Goal: Task Accomplishment & Management: Complete application form

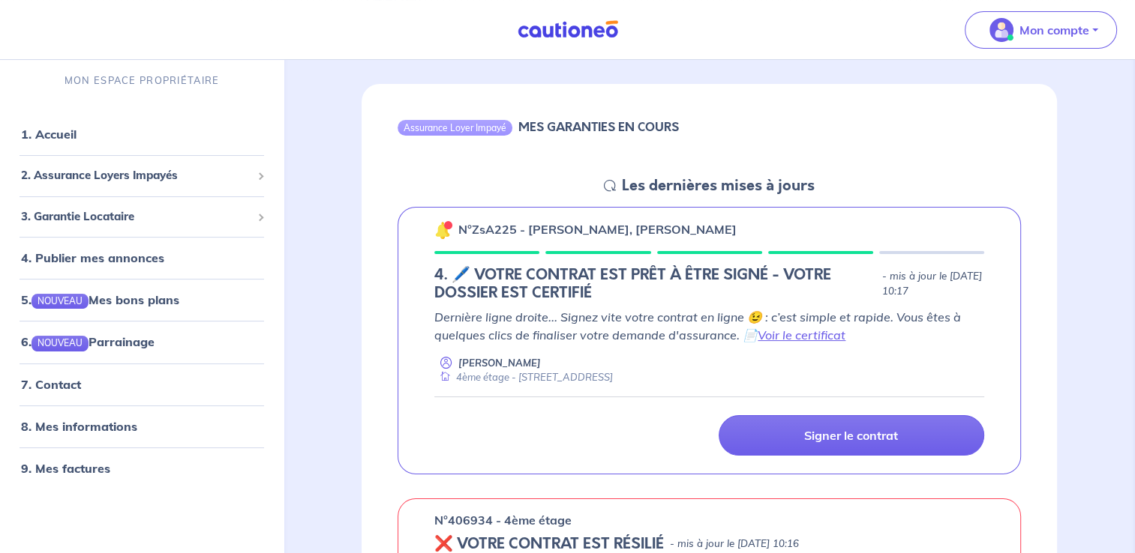
scroll to position [150, 0]
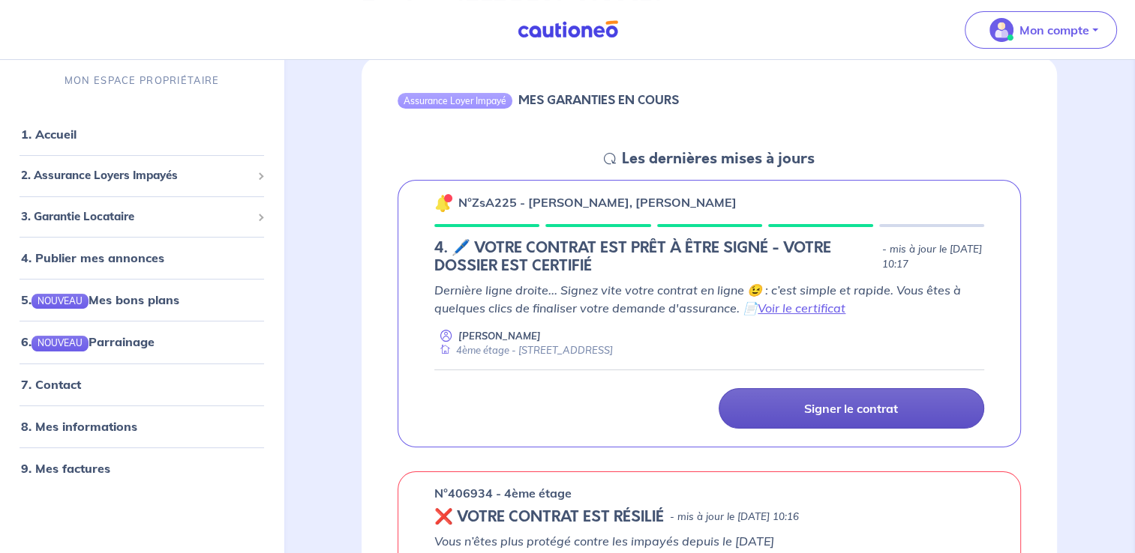
click at [820, 405] on p "Signer le contrat" at bounding box center [851, 408] width 94 height 15
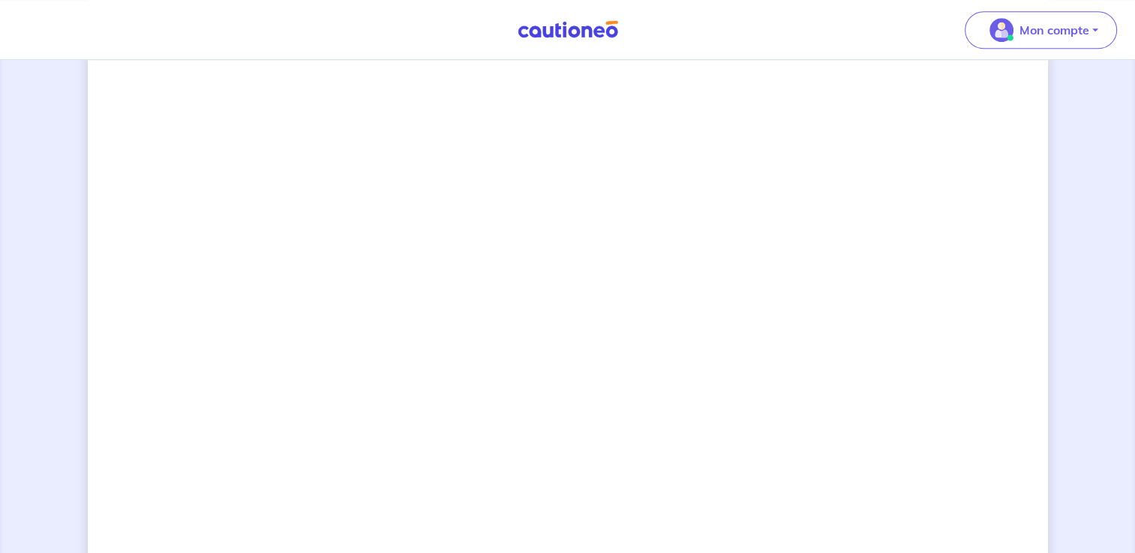
scroll to position [1155, 0]
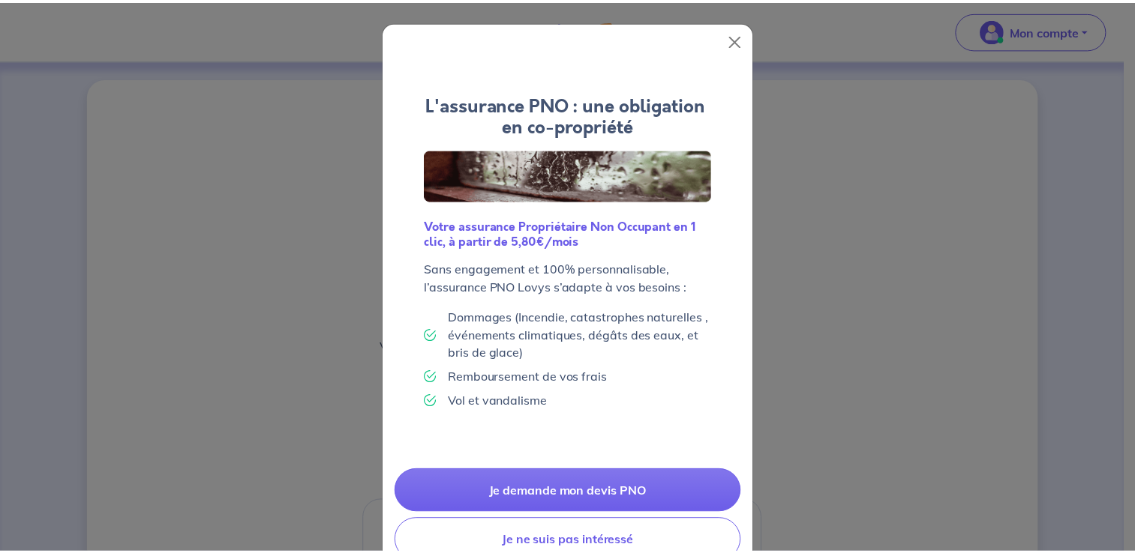
scroll to position [42, 0]
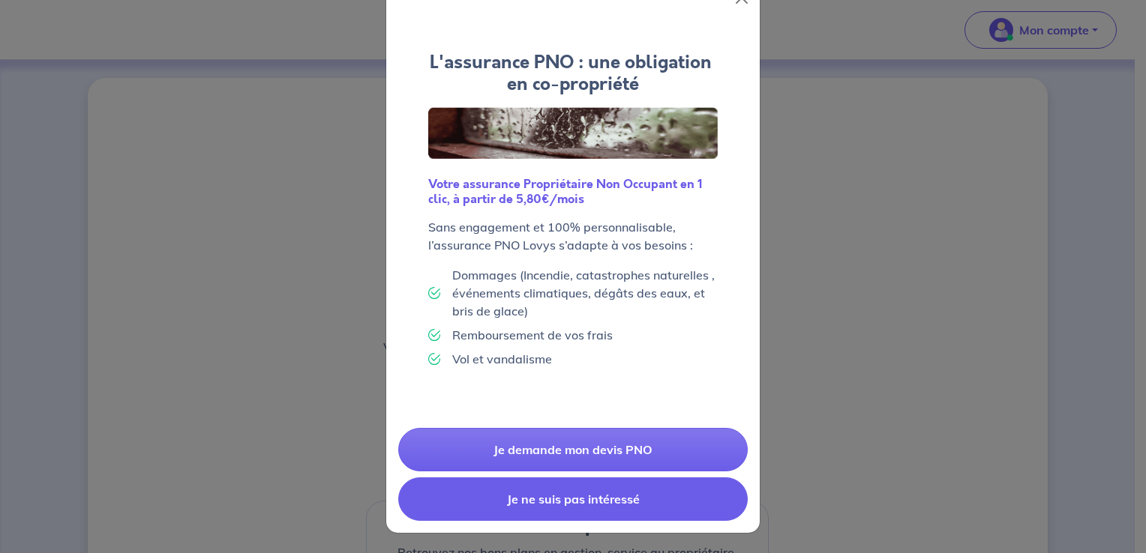
click at [592, 507] on button "Je ne suis pas intéressé" at bounding box center [572, 499] width 349 height 43
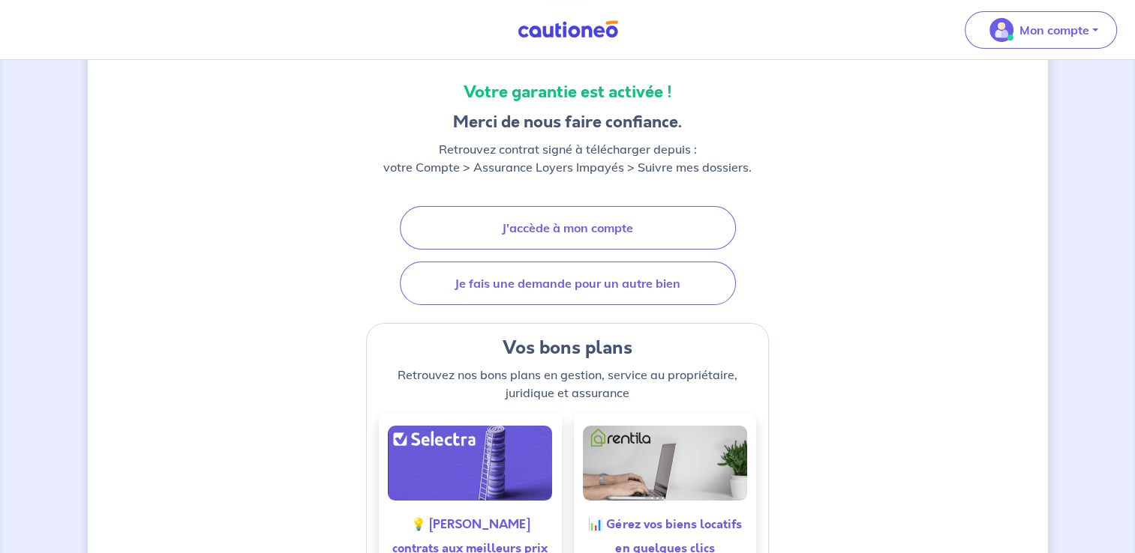
scroll to position [0, 0]
